Goal: Leave review/rating

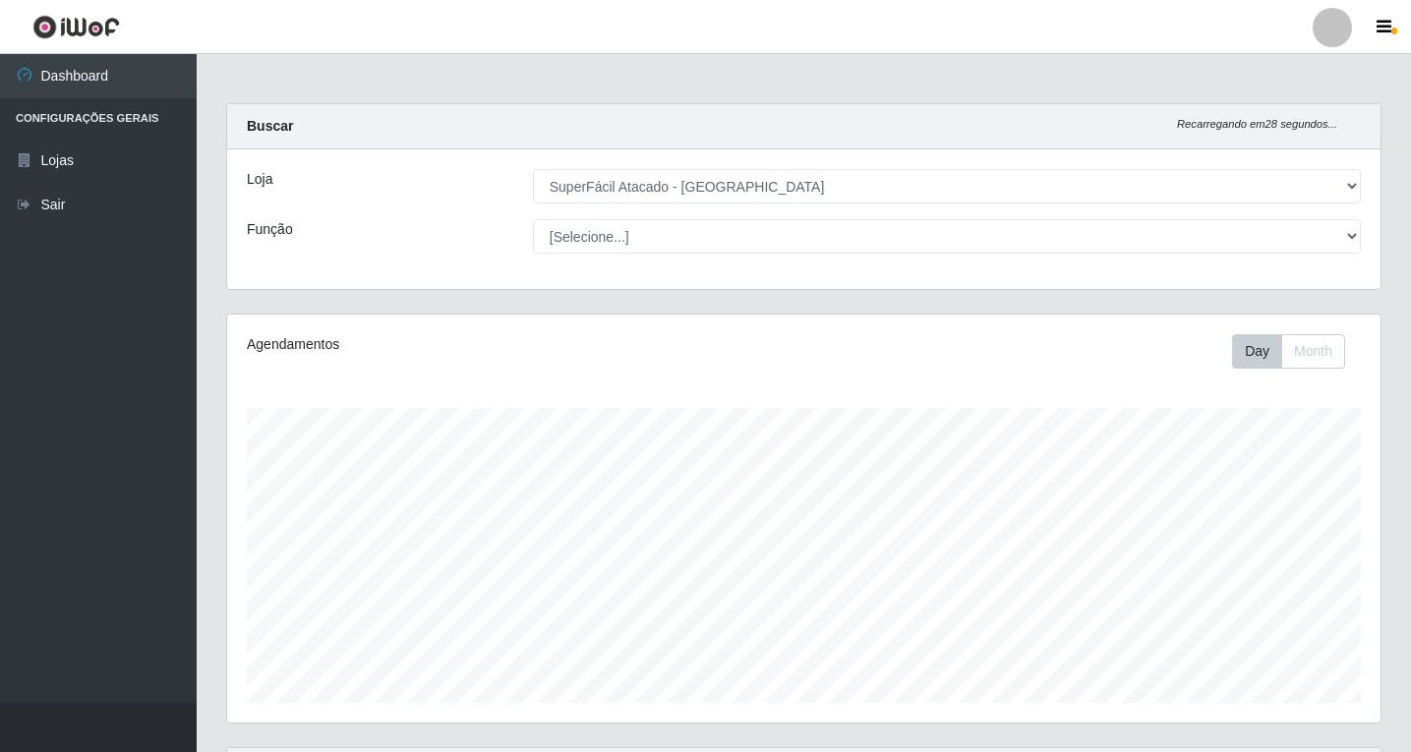
select select "503"
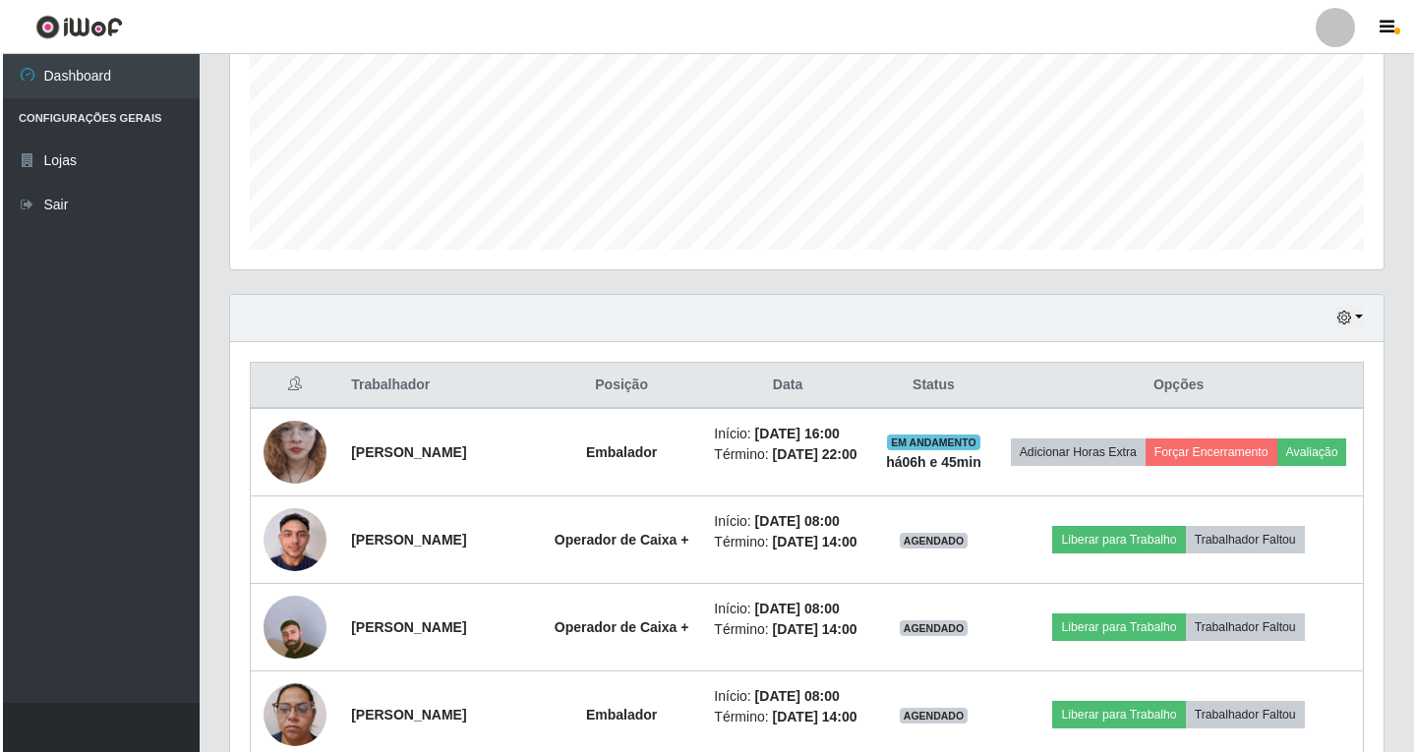
scroll to position [459, 0]
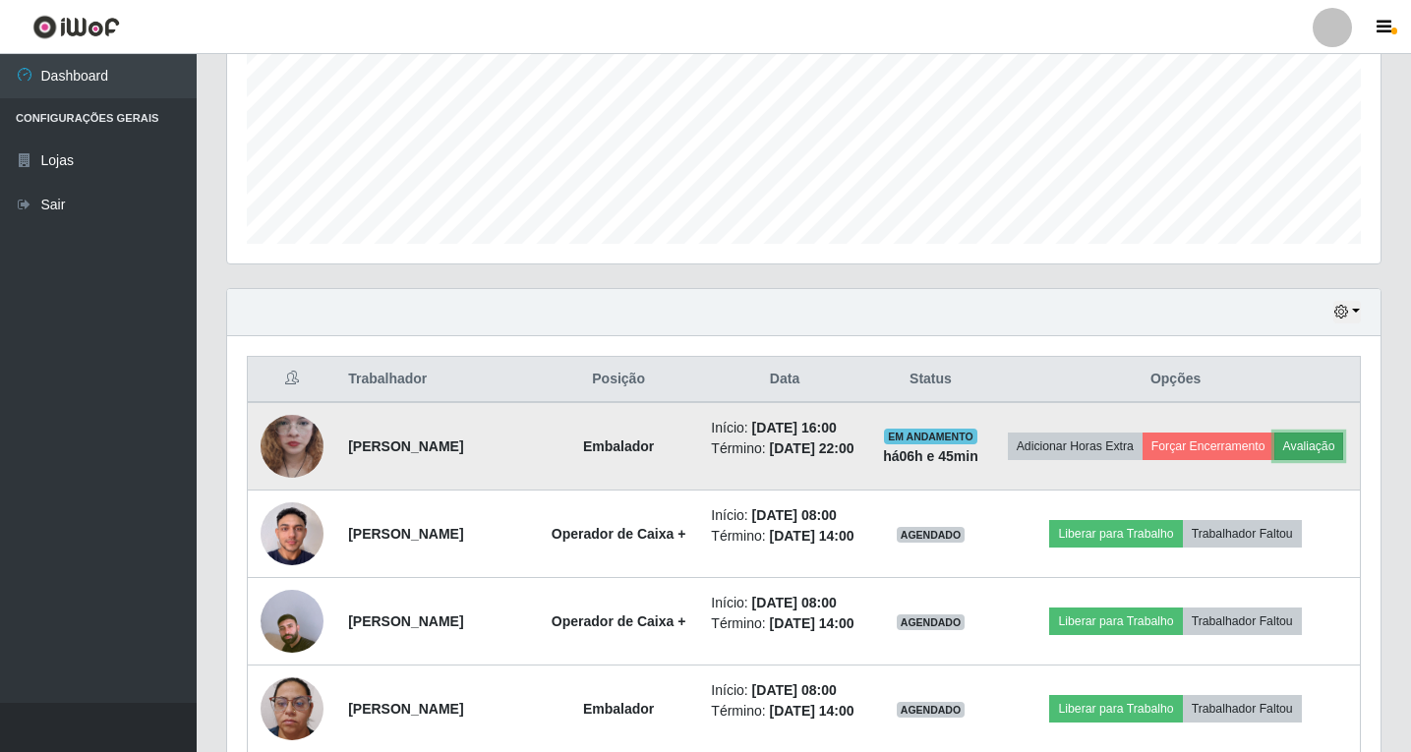
click at [1274, 460] on button "Avaliação" at bounding box center [1309, 447] width 70 height 28
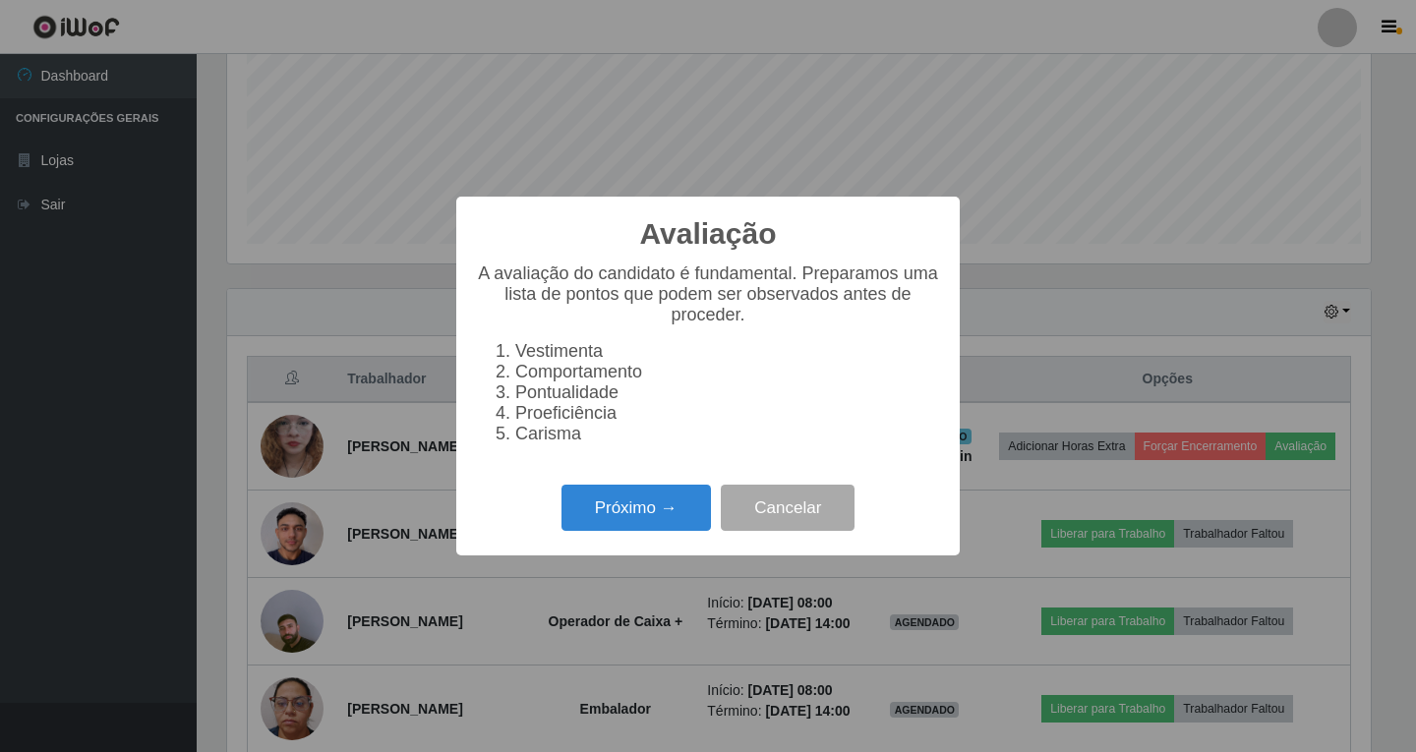
scroll to position [408, 1143]
click at [621, 516] on button "Próximo →" at bounding box center [635, 508] width 149 height 46
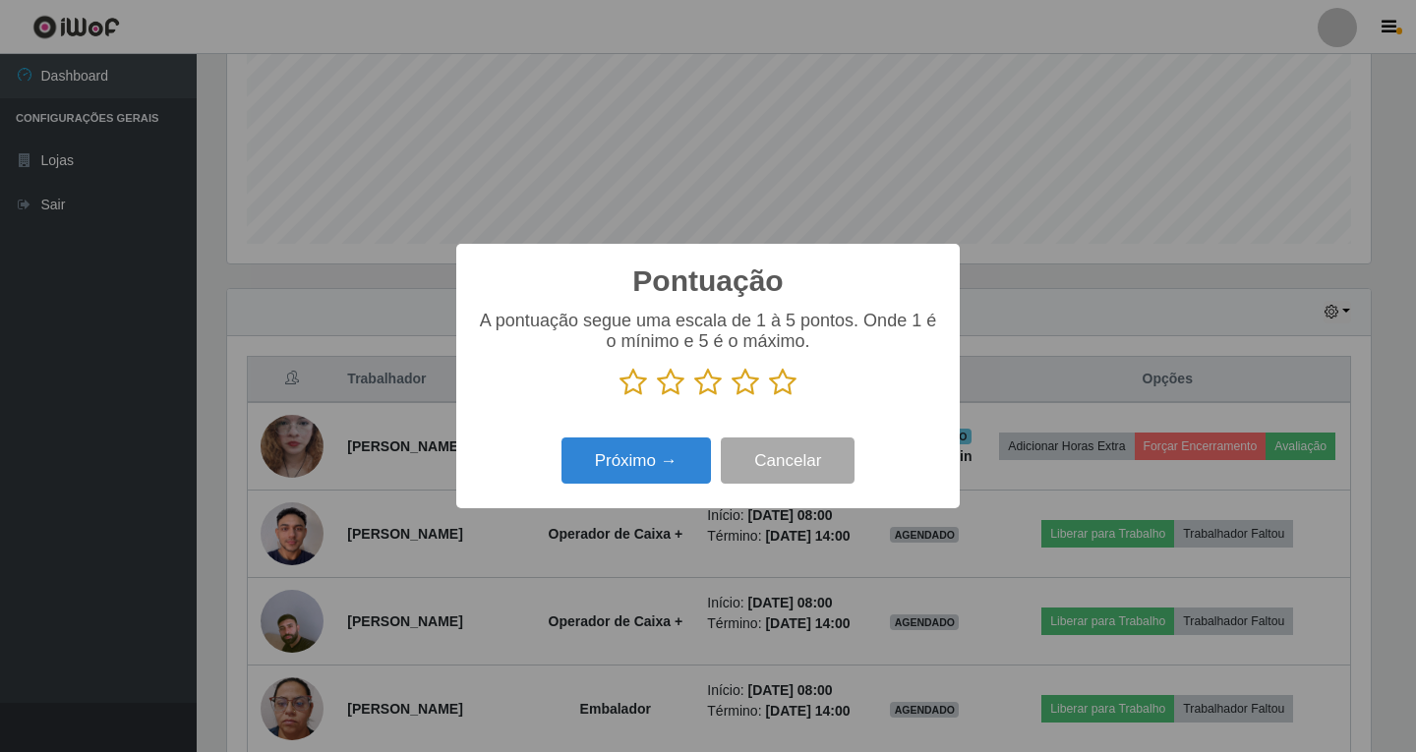
click at [745, 384] on icon at bounding box center [746, 382] width 28 height 29
click at [732, 397] on input "radio" at bounding box center [732, 397] width 0 height 0
click at [667, 455] on button "Próximo →" at bounding box center [635, 461] width 149 height 46
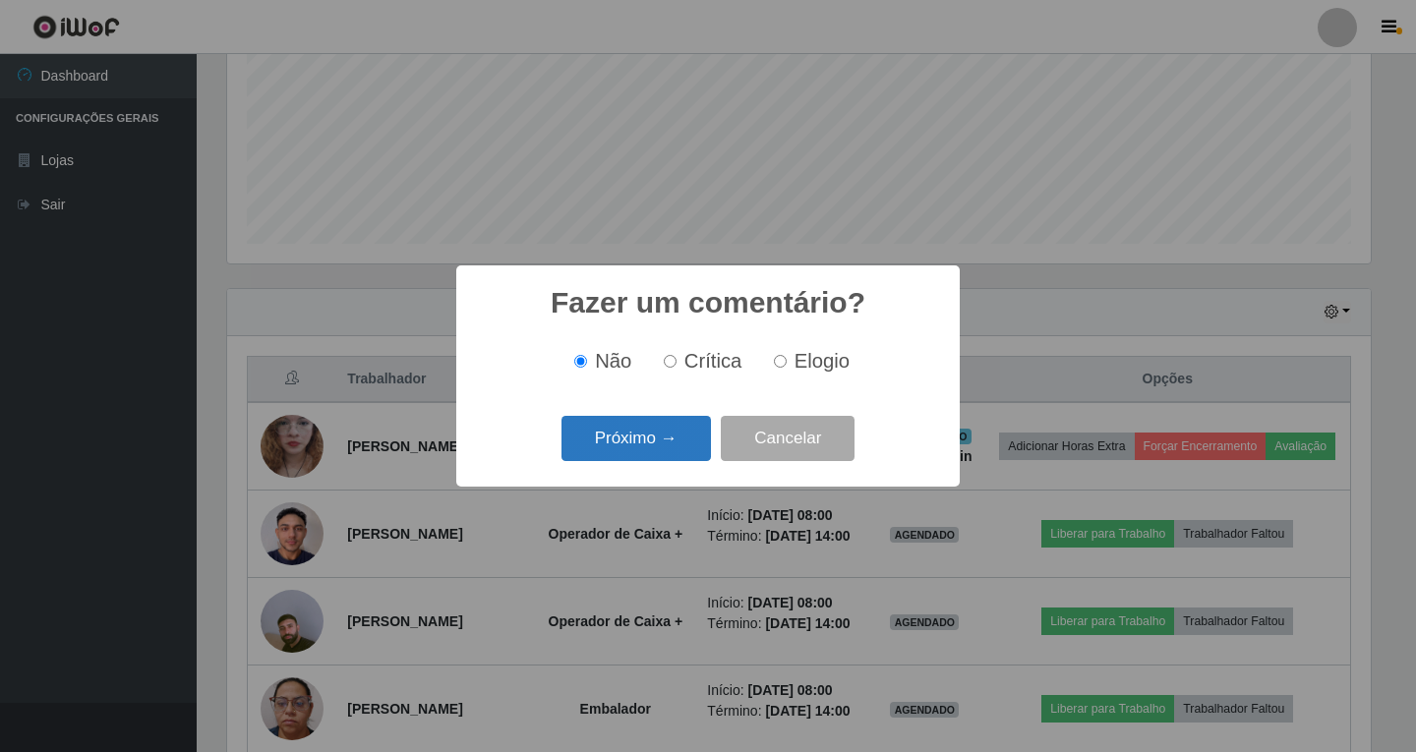
click at [674, 452] on button "Próximo →" at bounding box center [635, 439] width 149 height 46
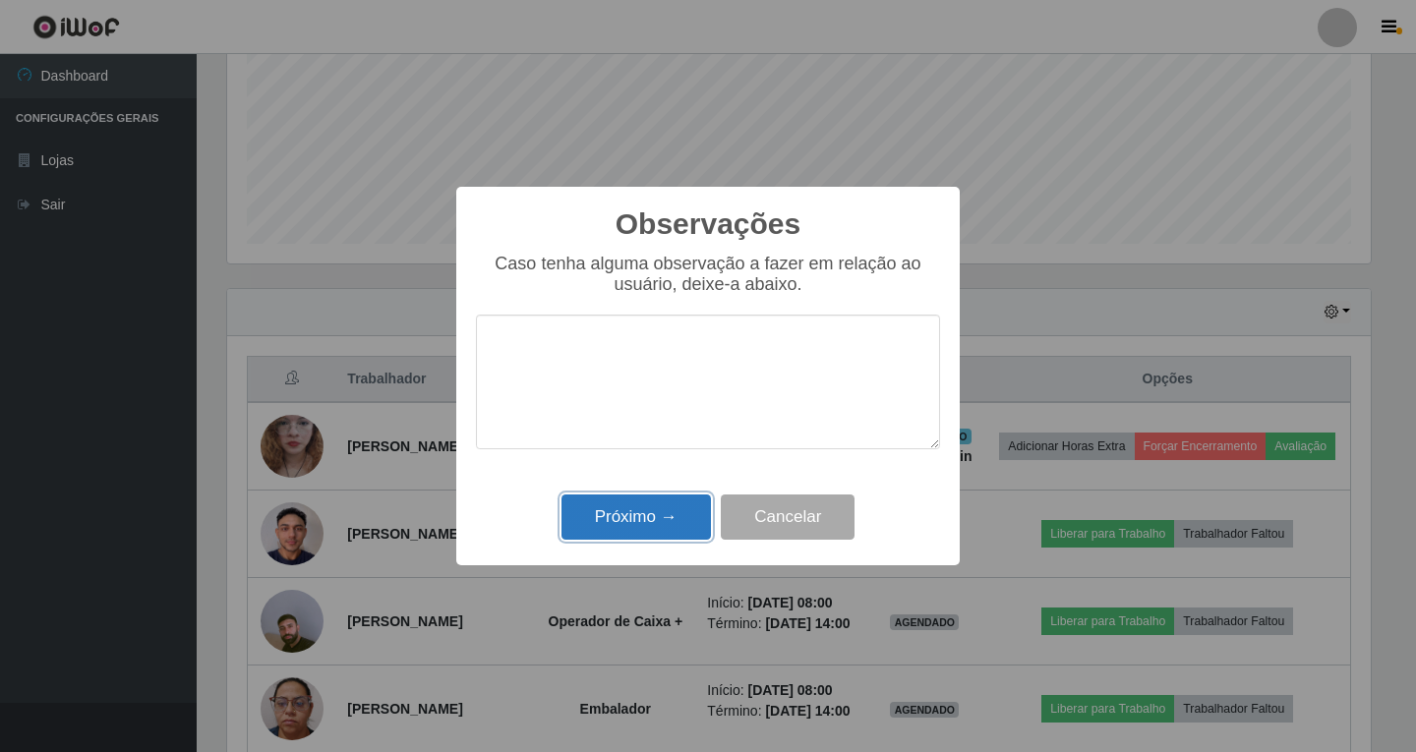
click at [664, 513] on button "Próximo →" at bounding box center [635, 518] width 149 height 46
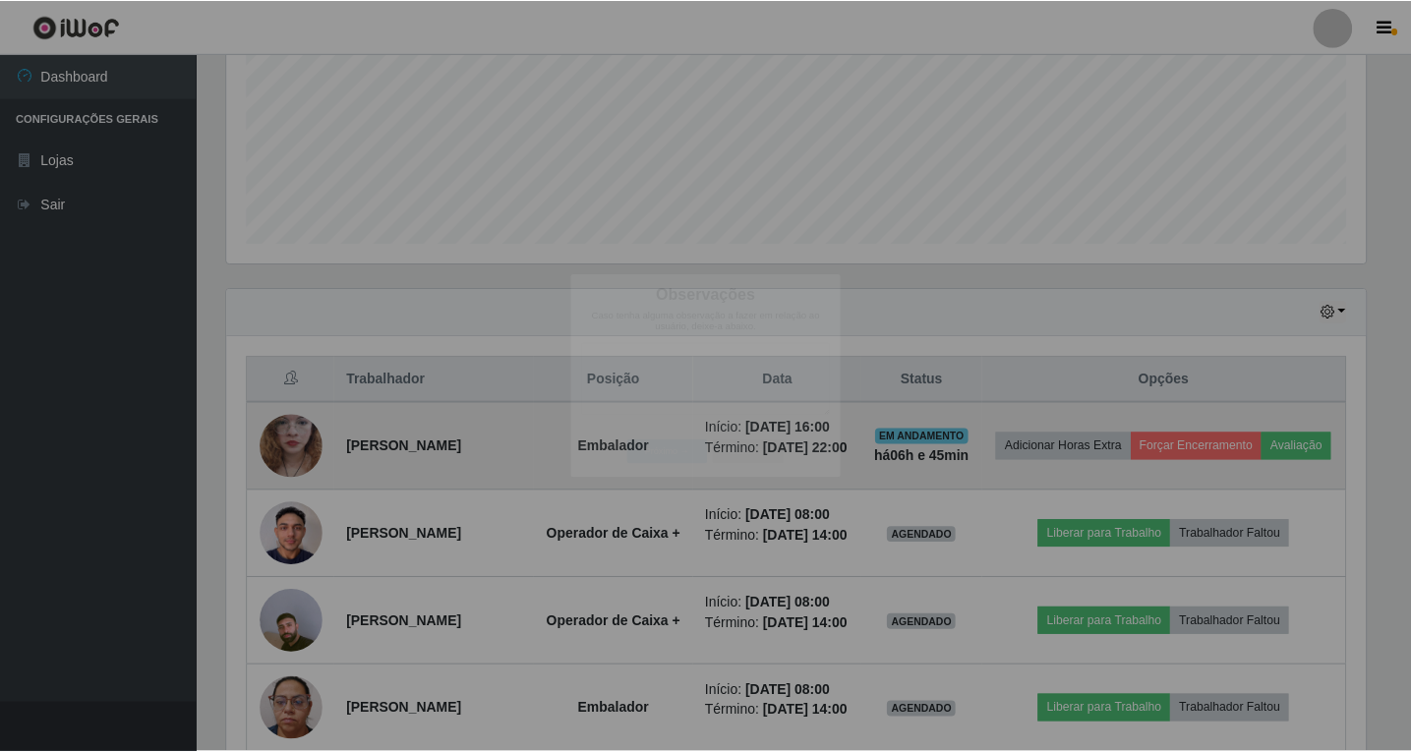
scroll to position [408, 1153]
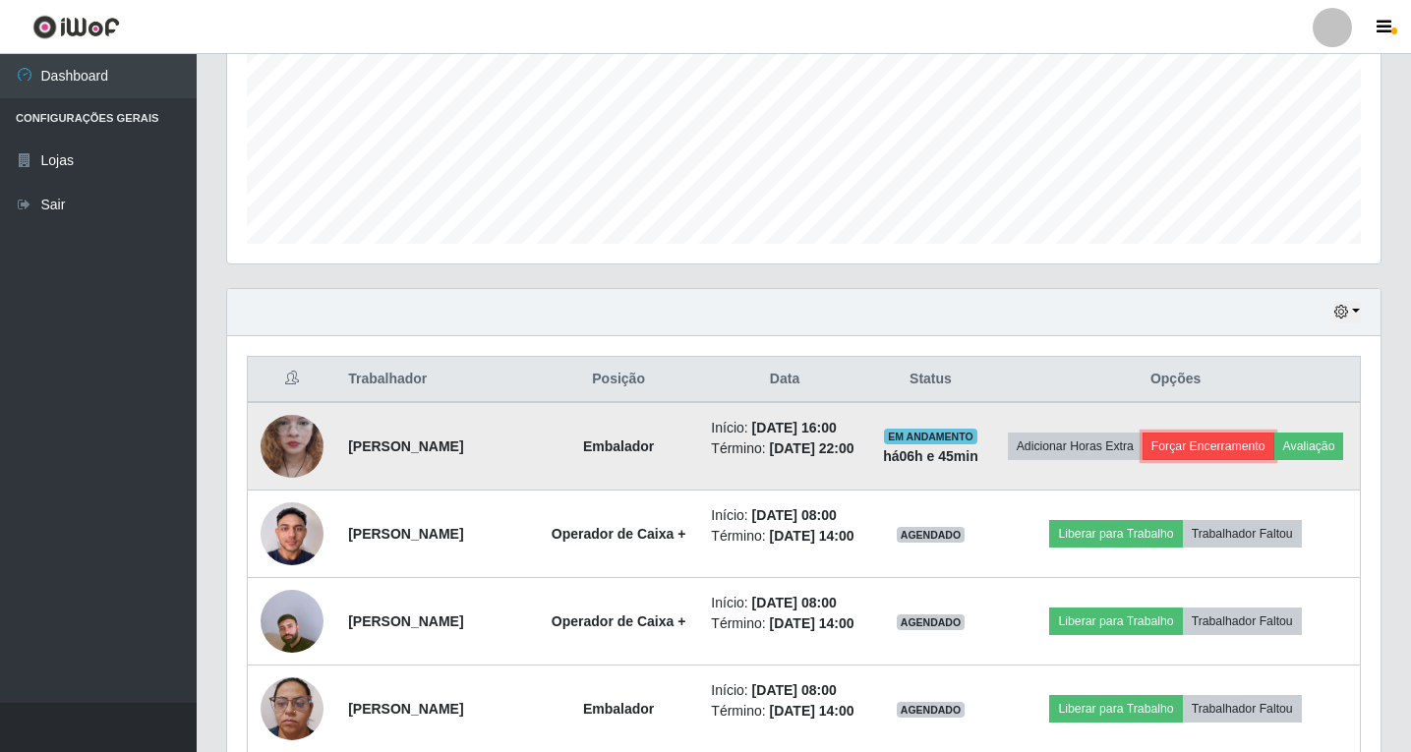
click at [1274, 445] on button "Forçar Encerramento" at bounding box center [1208, 447] width 132 height 28
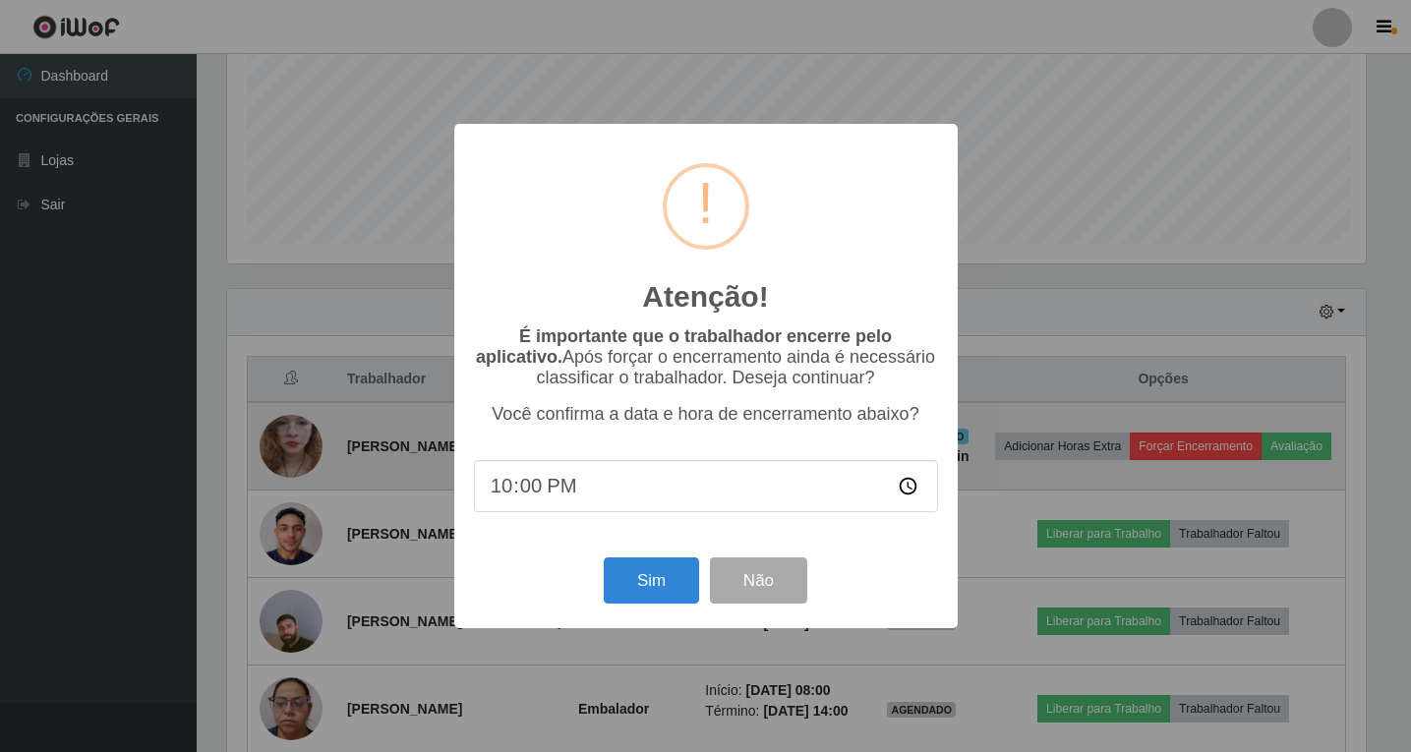
scroll to position [408, 1143]
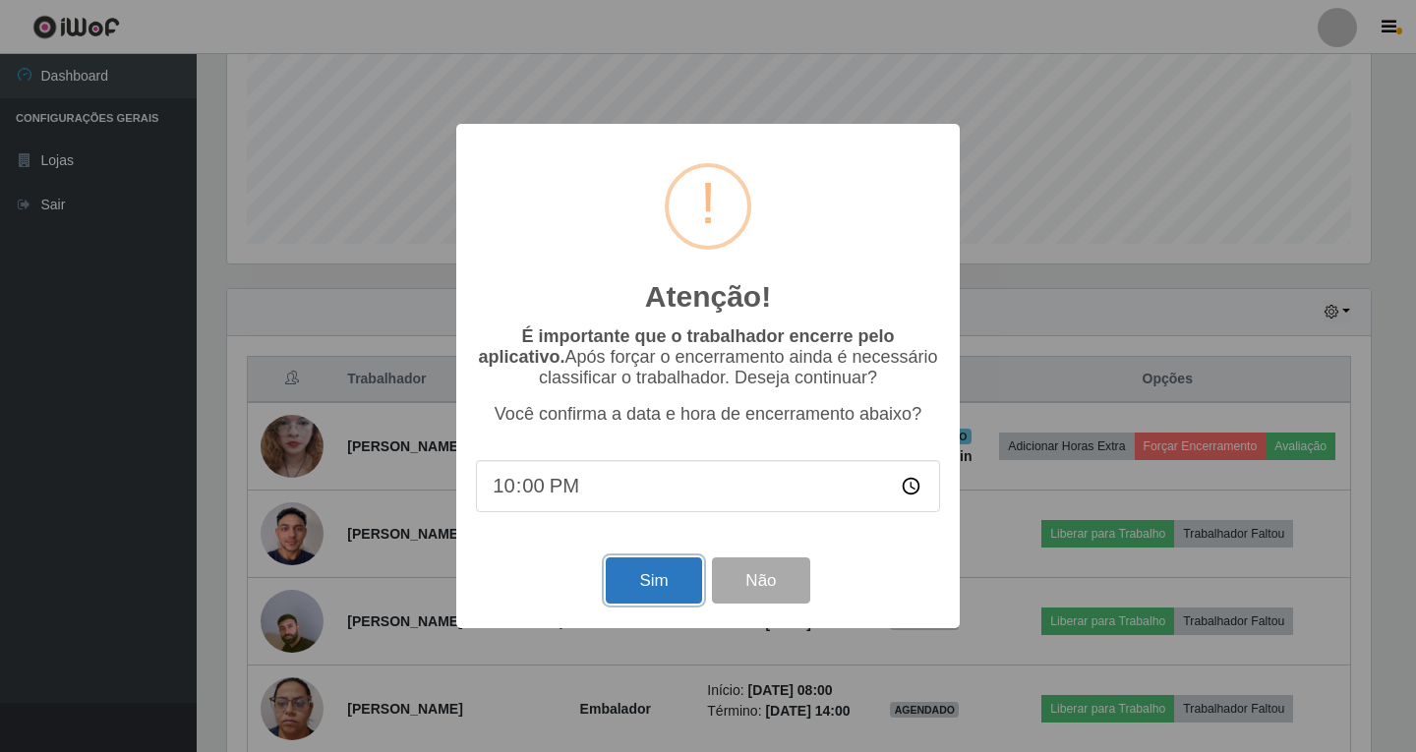
click at [670, 587] on button "Sim" at bounding box center [653, 580] width 95 height 46
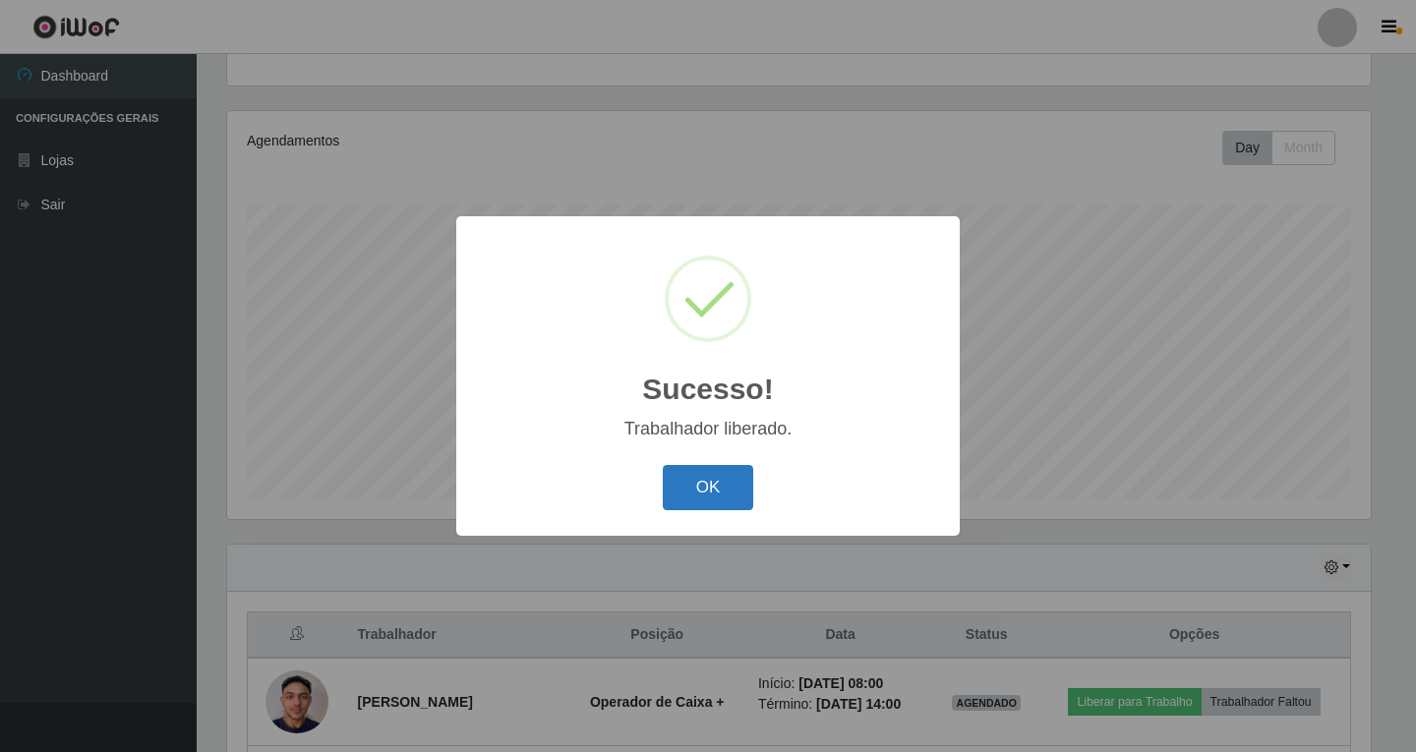
click at [722, 490] on button "OK" at bounding box center [708, 488] width 91 height 46
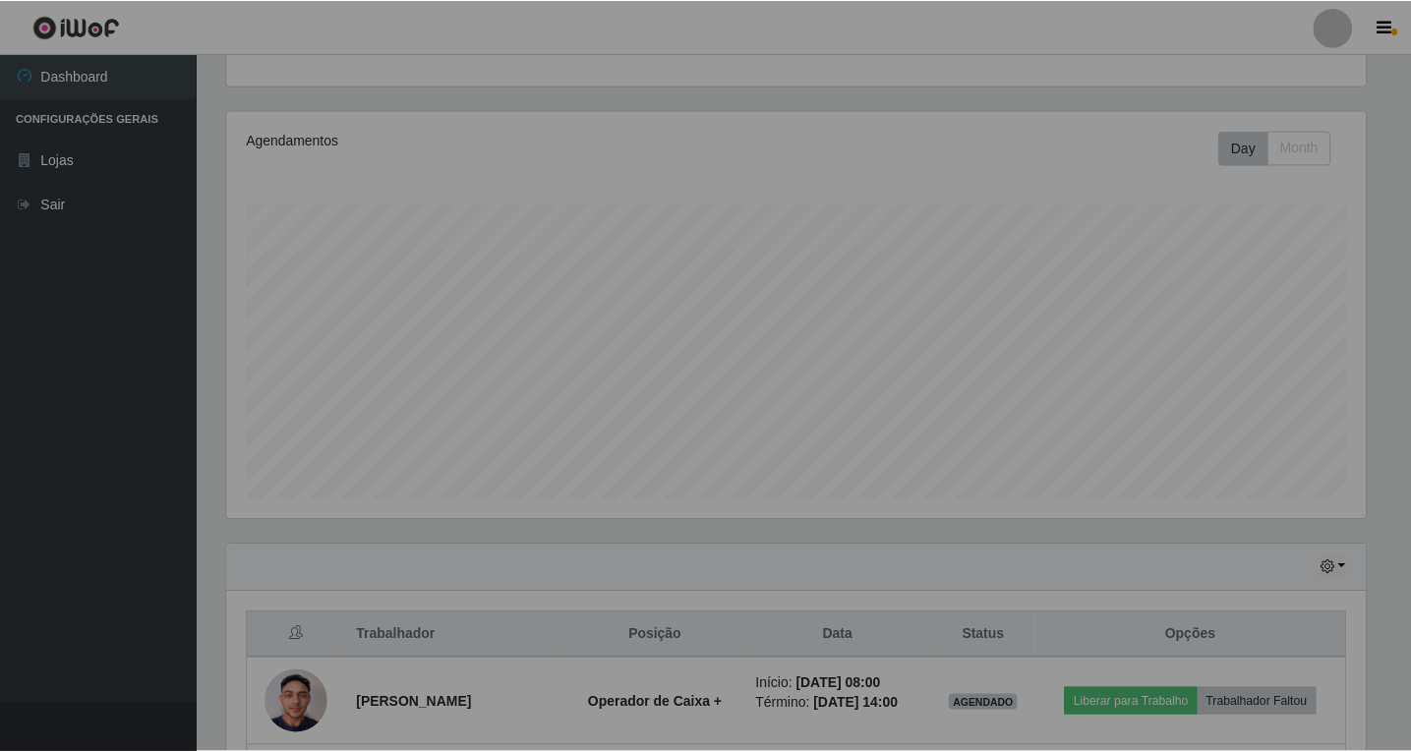
scroll to position [408, 1153]
